Goal: Task Accomplishment & Management: Manage account settings

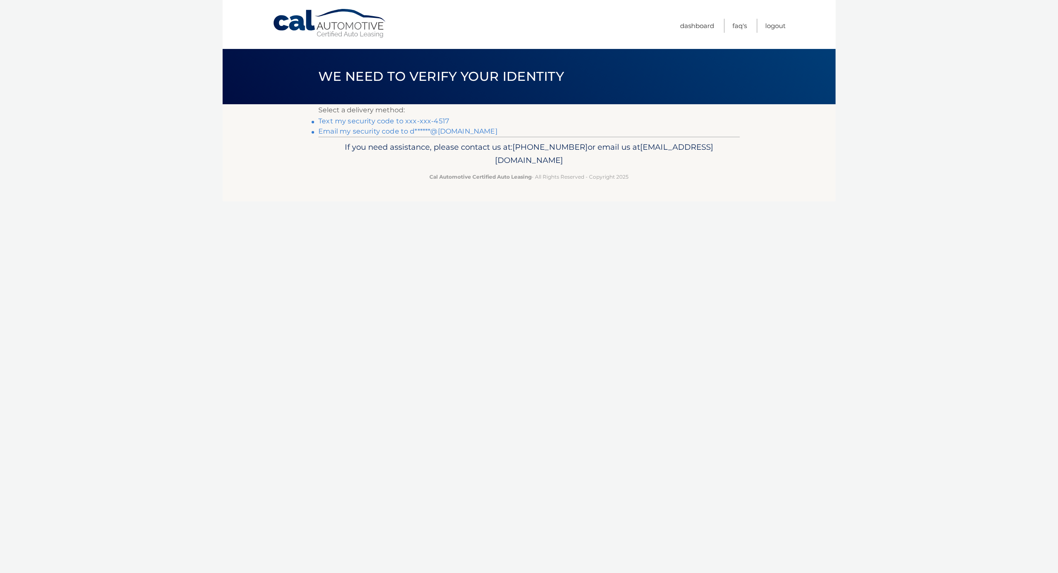
click at [425, 122] on link "Text my security code to xxx-xxx-4517" at bounding box center [383, 121] width 131 height 8
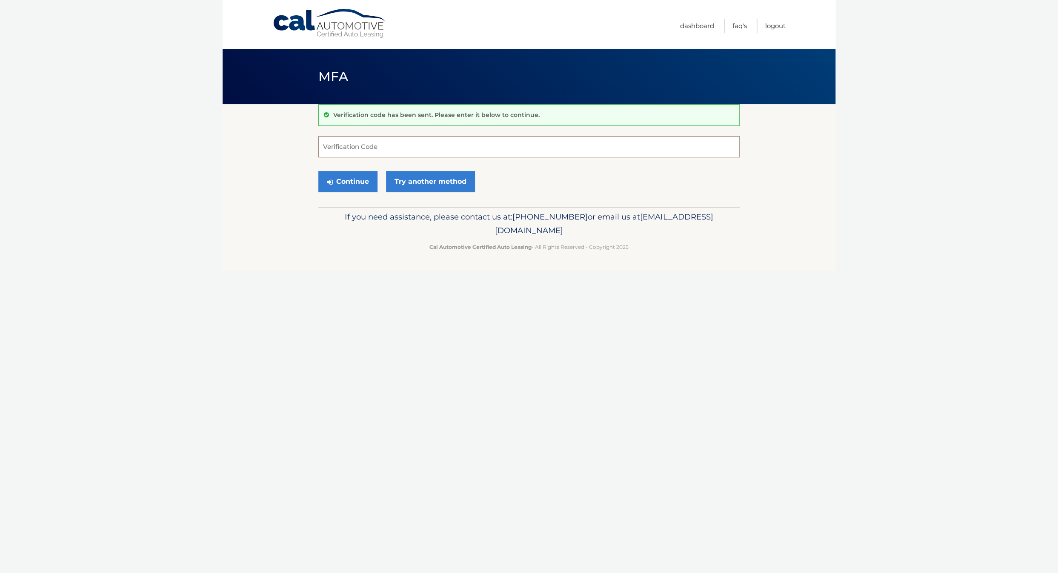
click at [357, 150] on input "Verification Code" at bounding box center [528, 146] width 421 height 21
type input "484404"
click at [356, 188] on button "Continue" at bounding box center [347, 181] width 59 height 21
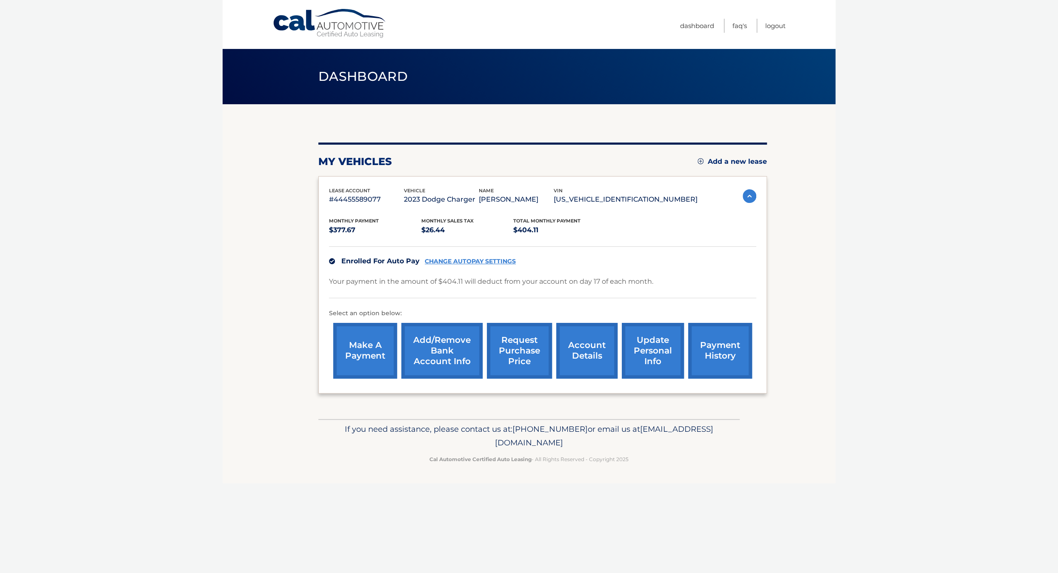
click at [653, 359] on link "update personal info" at bounding box center [653, 351] width 62 height 56
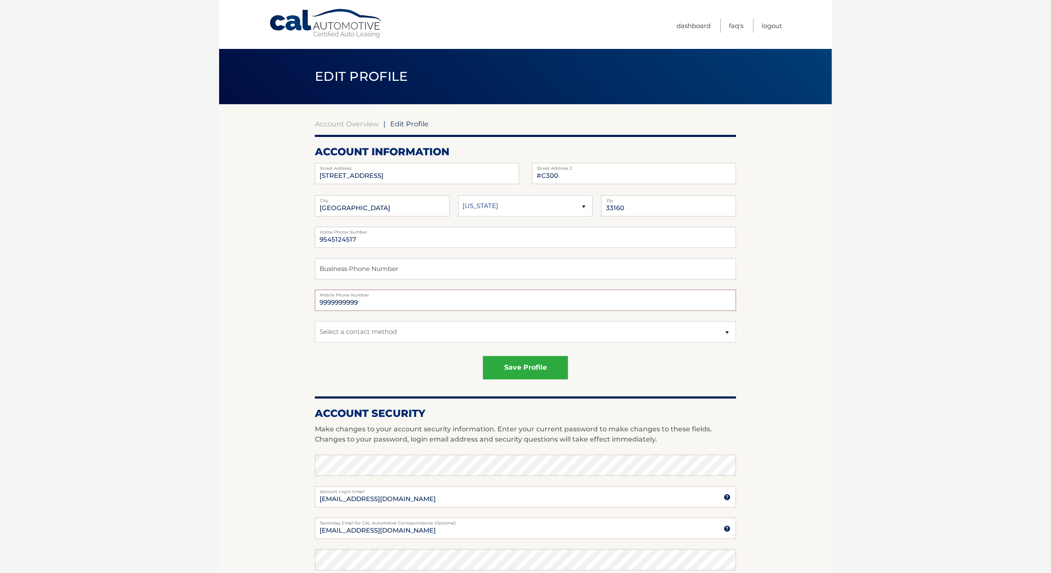
drag, startPoint x: 364, startPoint y: 308, endPoint x: 298, endPoint y: 303, distance: 66.1
click at [298, 303] on section "Account Overview | Edit Profile account information [STREET_ADDRESS] Address [G…" at bounding box center [525, 432] width 613 height 657
type input "9545124517"
click at [328, 337] on select "Select a contact method Mobile Home" at bounding box center [525, 331] width 421 height 21
select select "1"
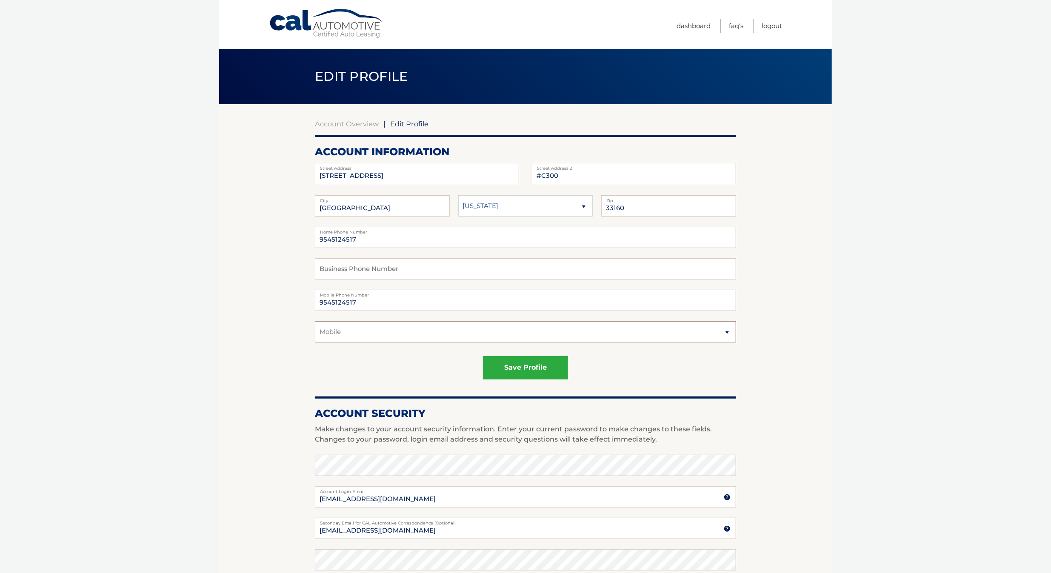
click at [315, 331] on select "Select a contact method Mobile Home" at bounding box center [525, 331] width 421 height 21
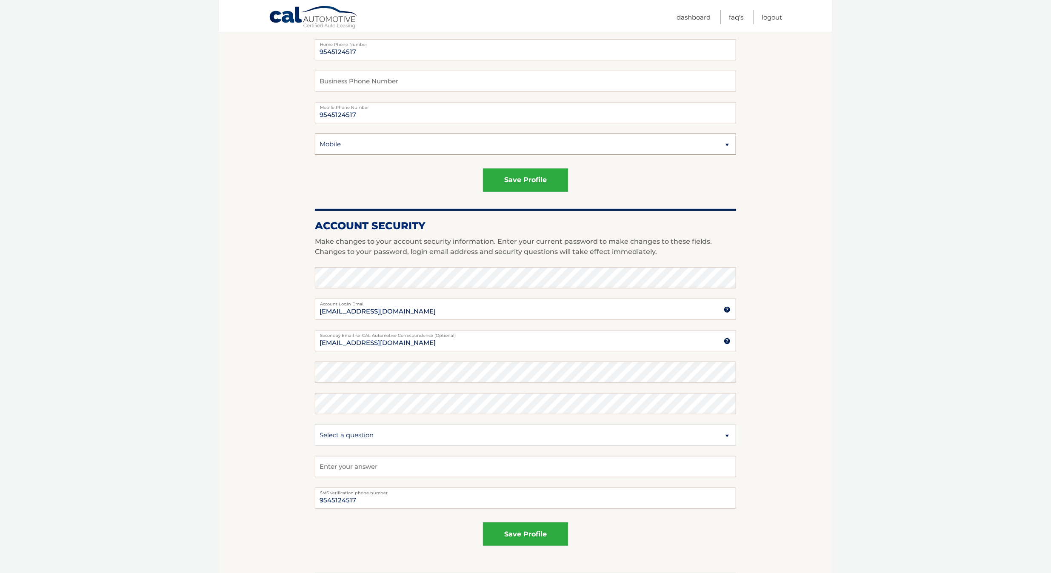
scroll to position [170, 0]
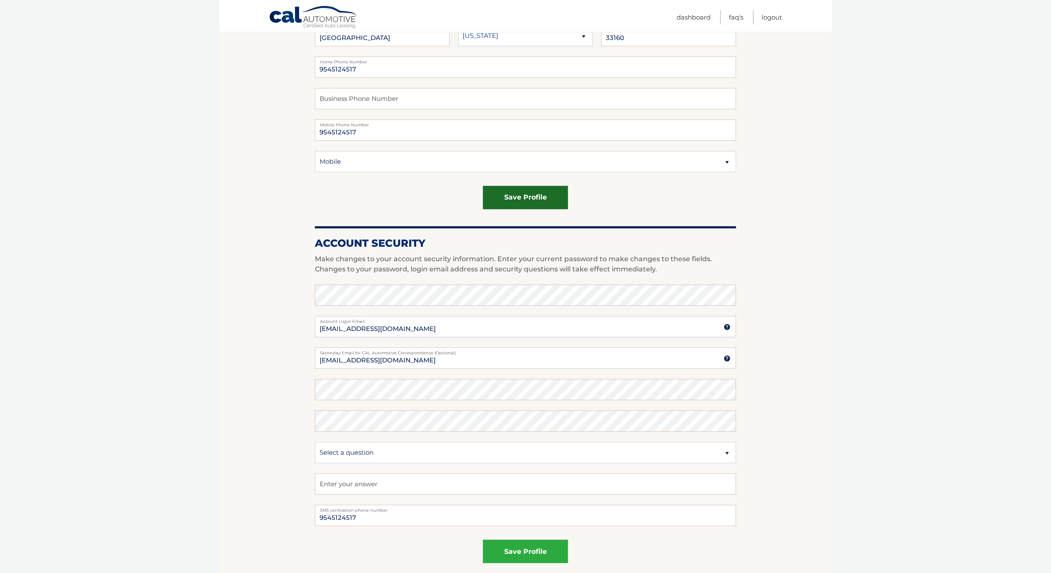
click at [512, 209] on button "save profile" at bounding box center [525, 197] width 85 height 23
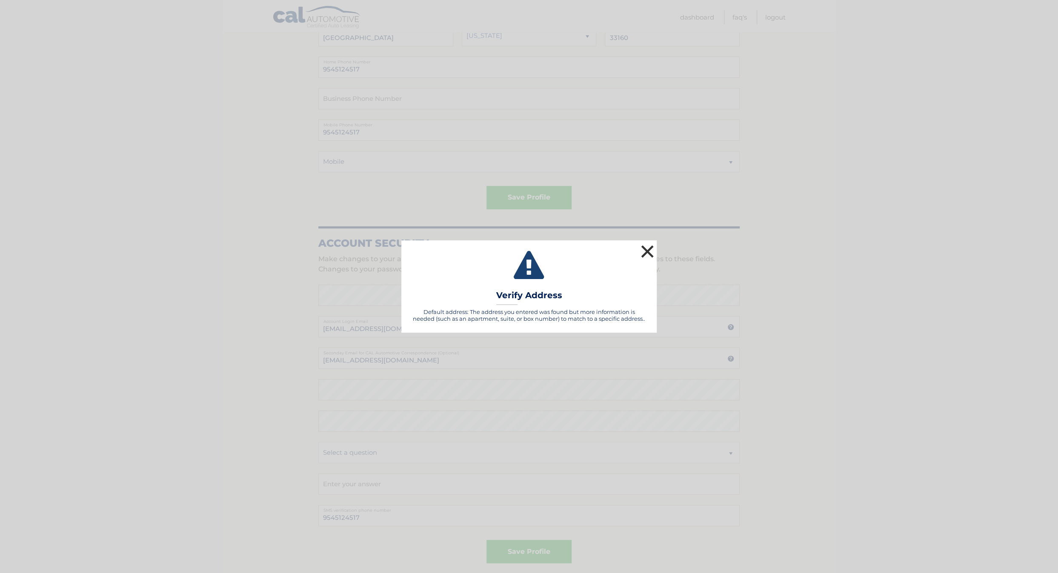
click at [648, 252] on button "×" at bounding box center [647, 251] width 17 height 17
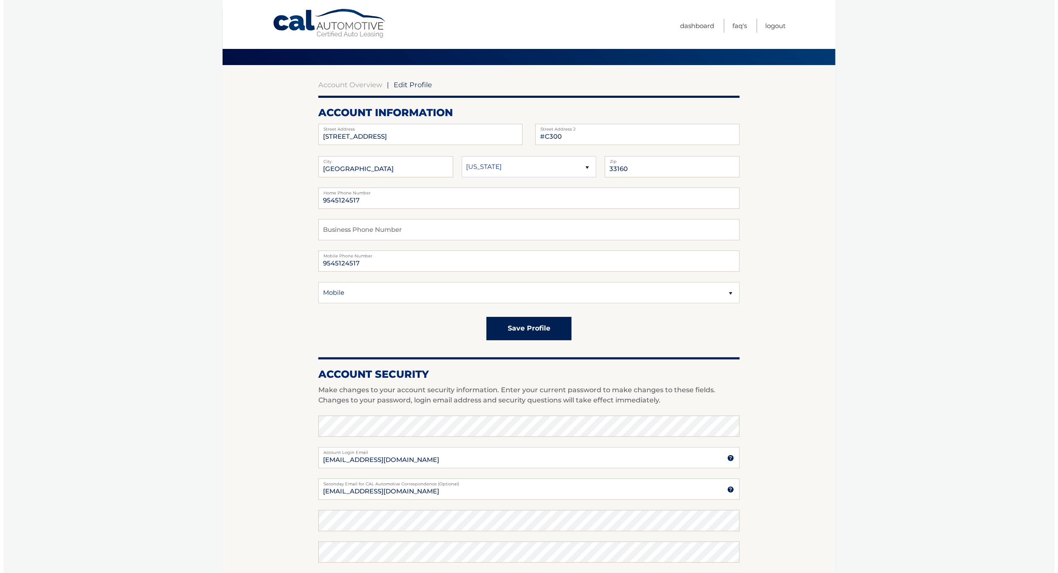
scroll to position [0, 0]
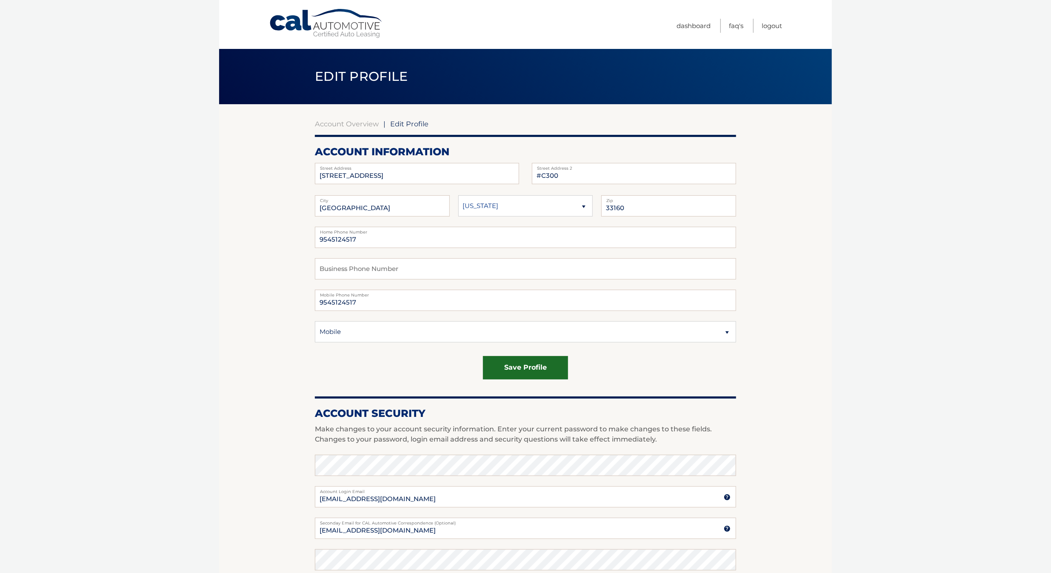
click at [522, 380] on button "save profile" at bounding box center [525, 367] width 85 height 23
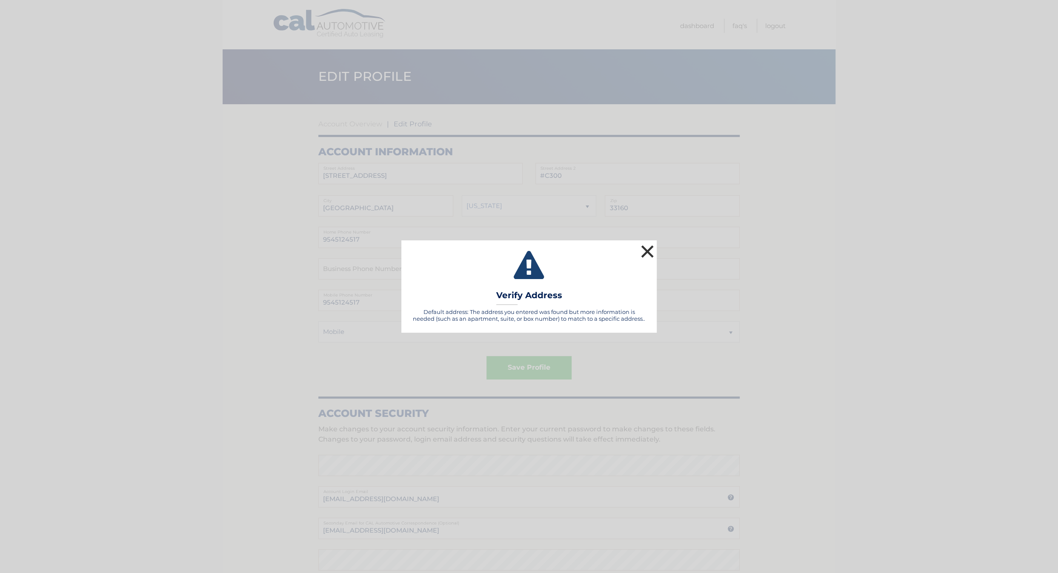
click at [650, 251] on button "×" at bounding box center [647, 251] width 17 height 17
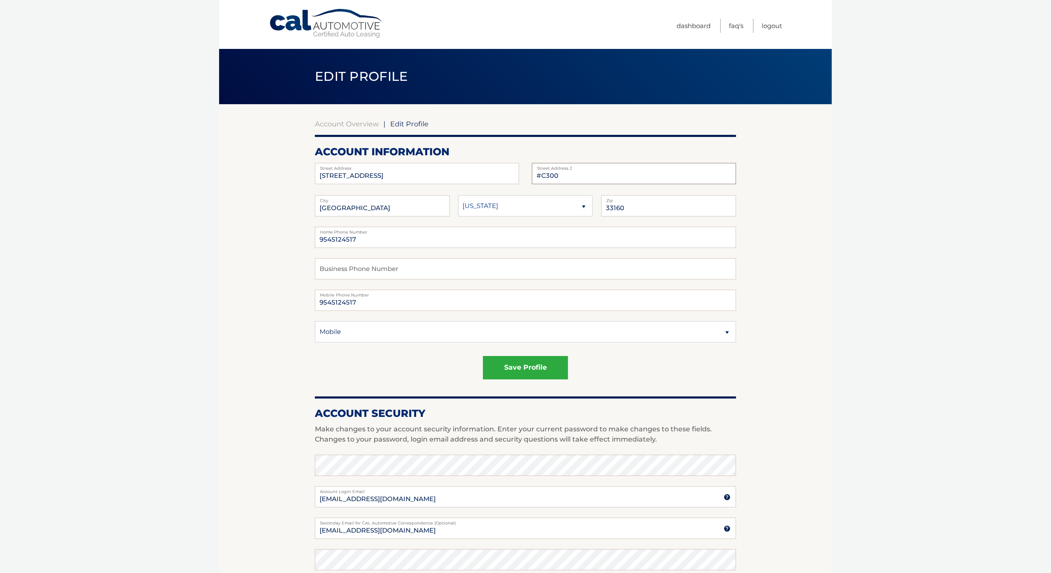
click at [542, 173] on input "#C300" at bounding box center [634, 173] width 204 height 21
drag, startPoint x: 563, startPoint y: 175, endPoint x: 536, endPoint y: 174, distance: 27.7
click at [536, 174] on input "#C300" at bounding box center [634, 173] width 204 height 21
click at [542, 174] on input "#C300" at bounding box center [634, 173] width 204 height 21
drag, startPoint x: 540, startPoint y: 175, endPoint x: 533, endPoint y: 175, distance: 7.7
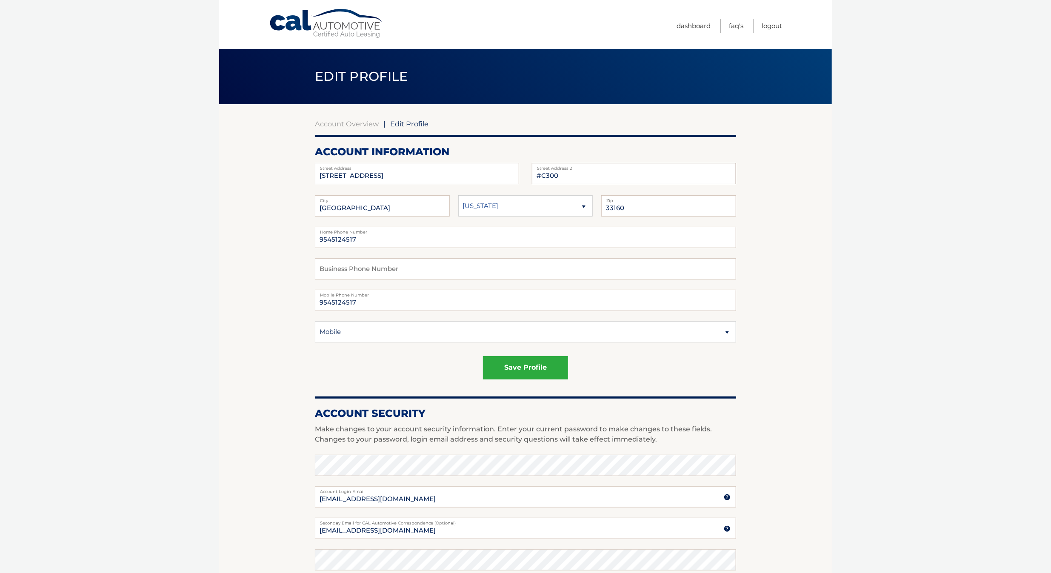
click at [533, 175] on input "#C300" at bounding box center [634, 173] width 204 height 21
click at [522, 380] on button "save profile" at bounding box center [525, 367] width 85 height 23
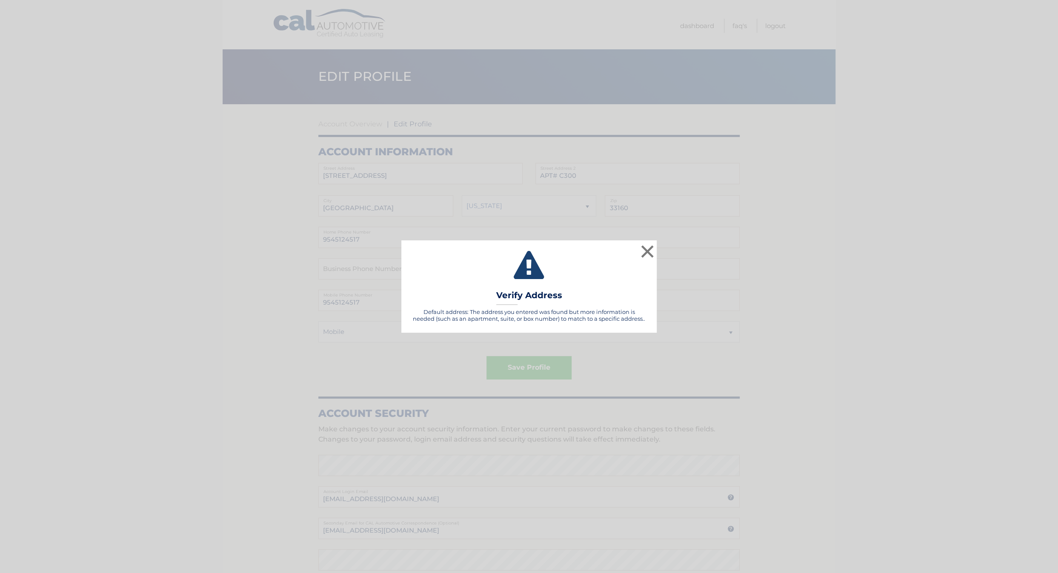
click at [524, 373] on div "× Validating Verify Address Default address: The address you entered was found …" at bounding box center [529, 286] width 1058 height 573
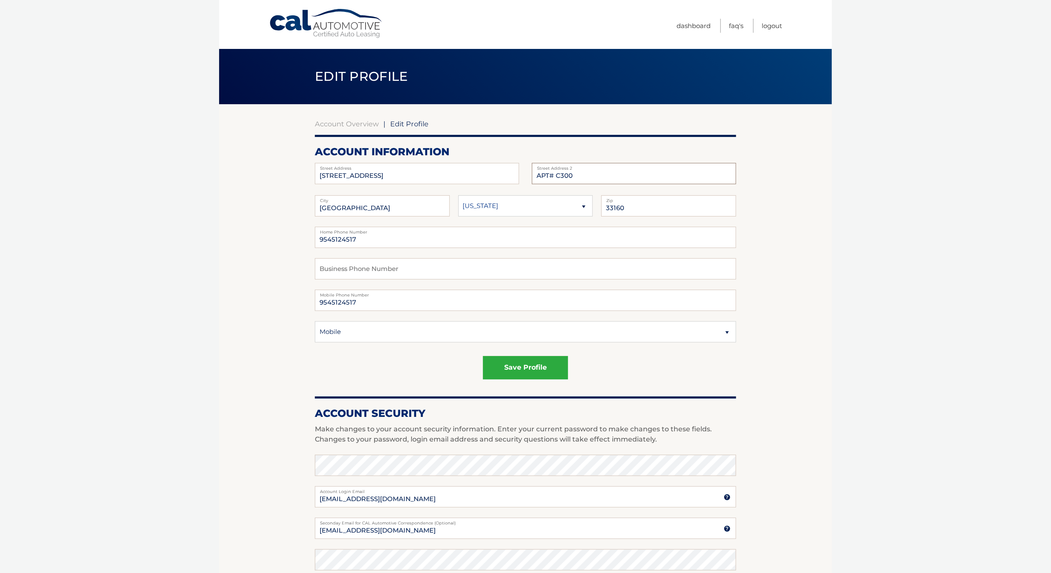
click at [550, 177] on input "APT# C300" at bounding box center [634, 173] width 204 height 21
click at [556, 177] on input "APT C300" at bounding box center [634, 173] width 204 height 21
type input "APT 300"
click at [523, 380] on button "save profile" at bounding box center [525, 367] width 85 height 23
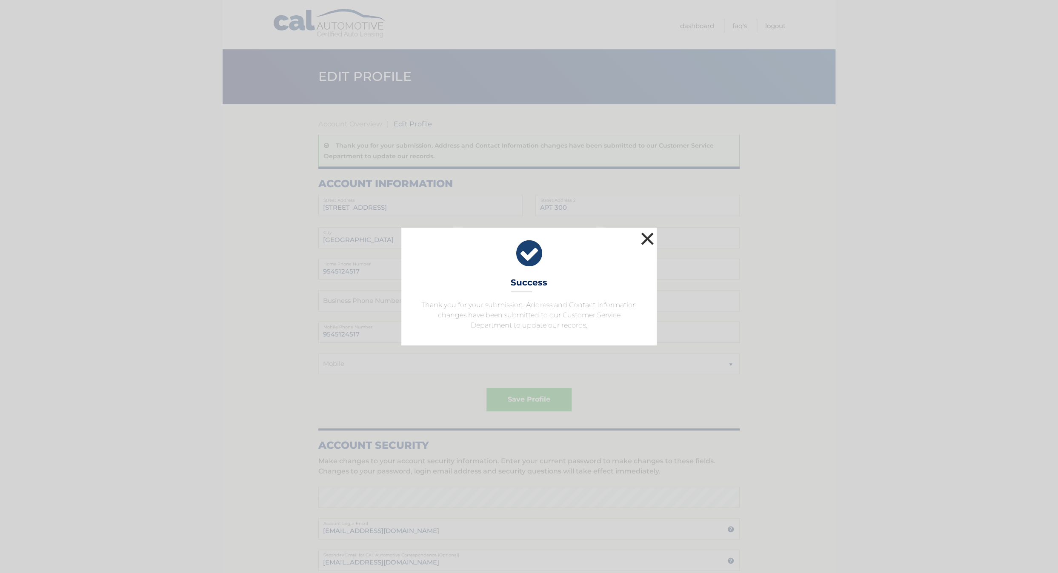
click at [646, 230] on button "×" at bounding box center [647, 238] width 17 height 17
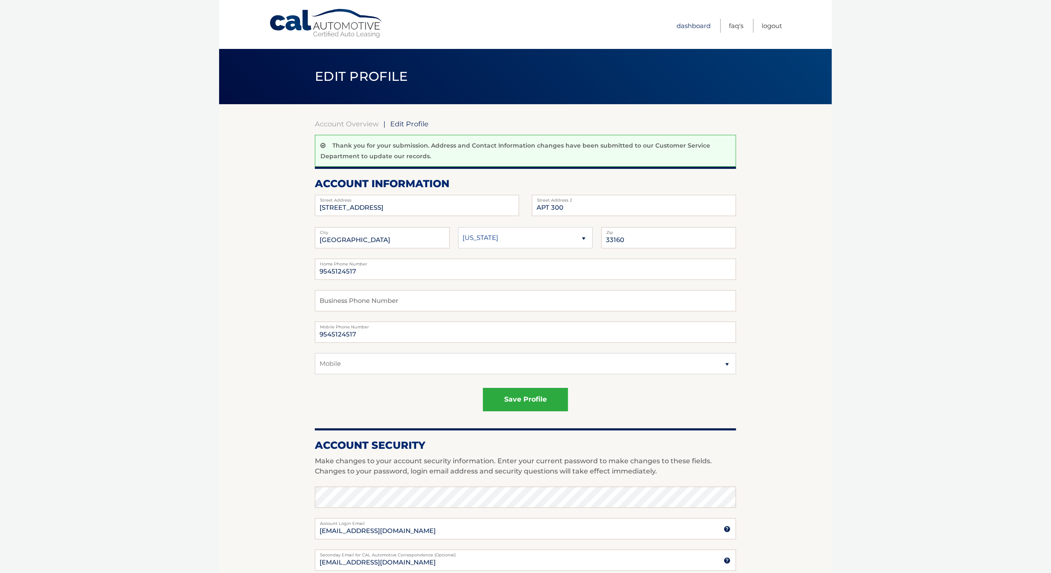
click at [677, 24] on link "Dashboard" at bounding box center [694, 26] width 34 height 14
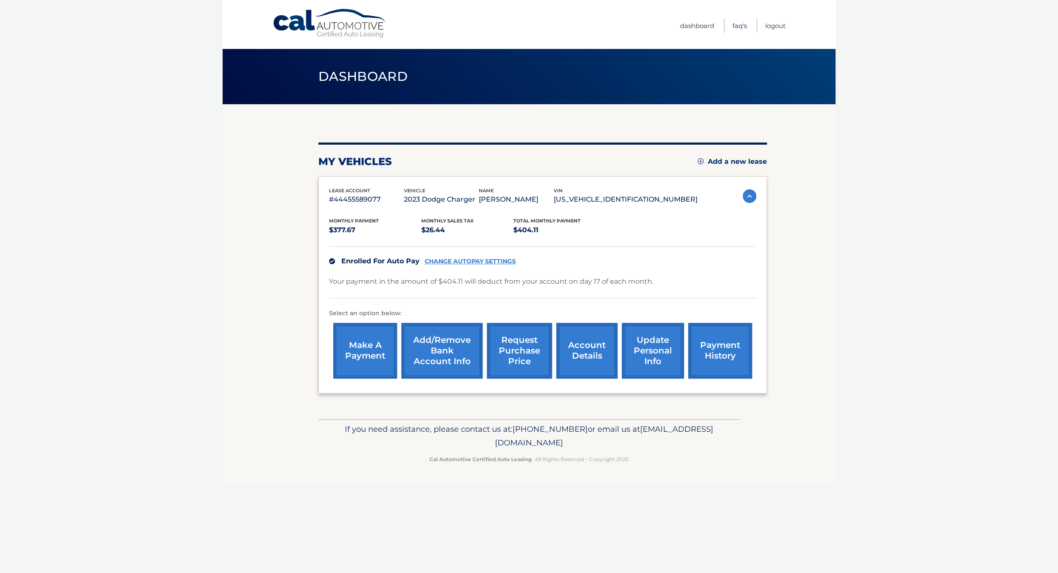
click at [732, 29] on link "FAQ's" at bounding box center [739, 26] width 14 height 14
